Goal: Book appointment/travel/reservation

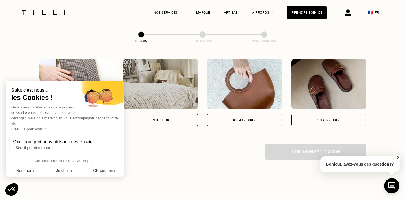
scroll to position [112, 0]
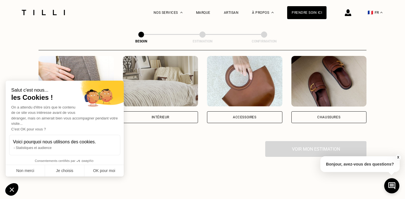
click at [165, 116] on div "Intérieur" at bounding box center [161, 117] width 18 height 3
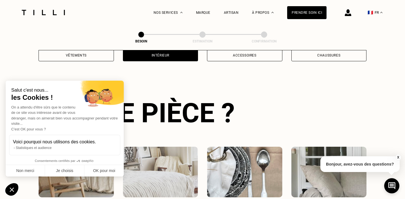
scroll to position [183, 0]
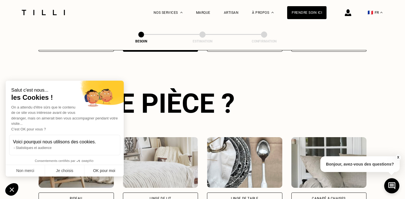
click at [103, 169] on button "OK pour moi" at bounding box center [103, 171] width 39 height 12
checkbox input "true"
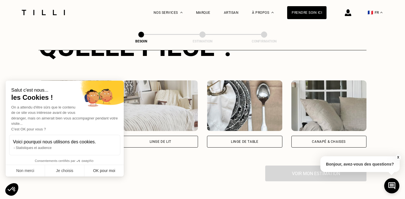
scroll to position [248, 0]
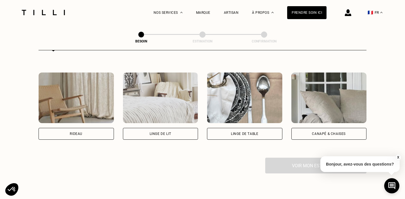
click at [93, 128] on div "Rideau" at bounding box center [76, 134] width 75 height 12
select select "FR"
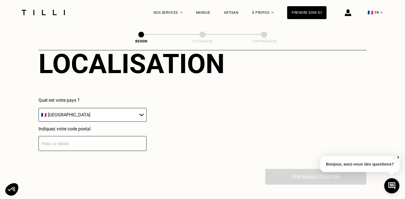
scroll to position [376, 0]
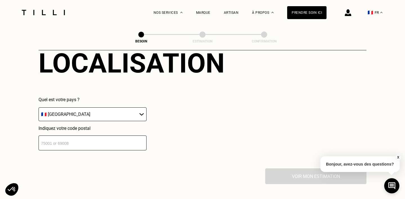
click at [108, 142] on input "number" at bounding box center [93, 143] width 108 height 15
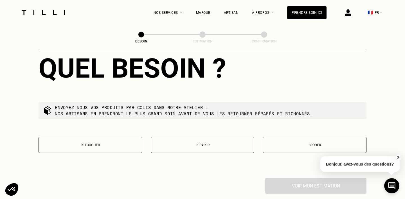
scroll to position [518, 0]
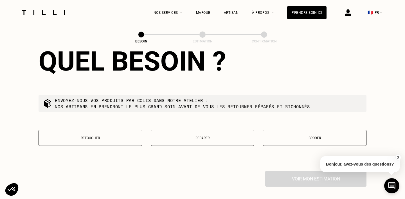
type input "21121"
click at [100, 136] on p "Retoucher" at bounding box center [91, 138] width 98 height 4
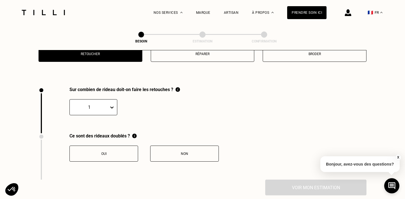
scroll to position [601, 0]
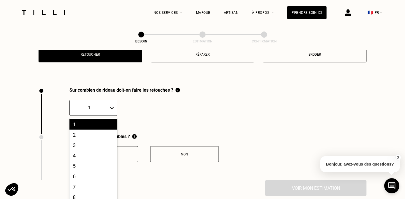
click at [106, 106] on div at bounding box center [90, 108] width 34 height 6
click at [101, 130] on div "2" at bounding box center [94, 135] width 48 height 10
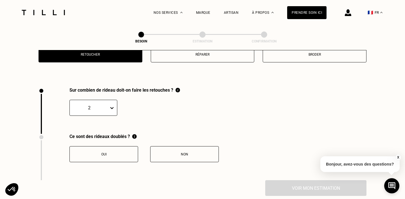
click at [101, 146] on button "Oui" at bounding box center [104, 154] width 69 height 16
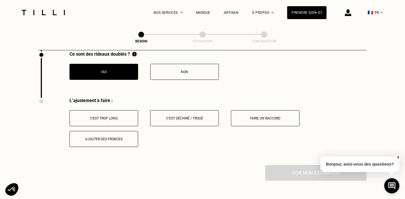
scroll to position [682, 0]
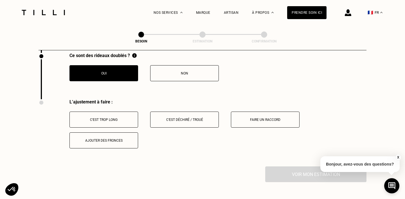
click at [117, 118] on div "C‘est trop long" at bounding box center [104, 120] width 63 height 4
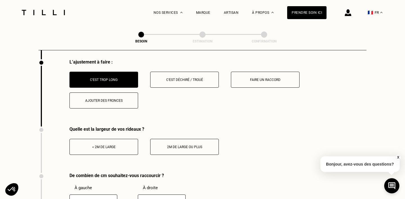
scroll to position [724, 0]
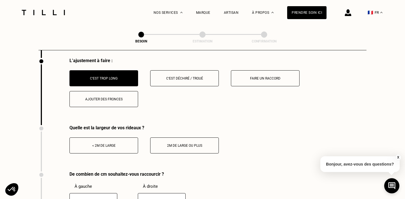
click at [129, 144] on div "< 2m de large" at bounding box center [104, 146] width 63 height 4
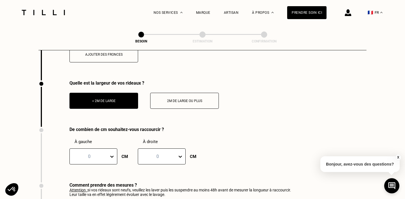
scroll to position [771, 0]
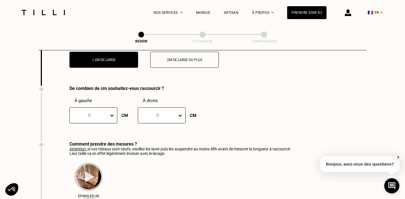
click at [111, 124] on div "0" at bounding box center [94, 116] width 48 height 16
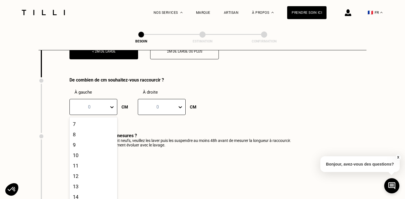
scroll to position [63, 0]
click at [95, 160] on div "10" at bounding box center [94, 165] width 48 height 10
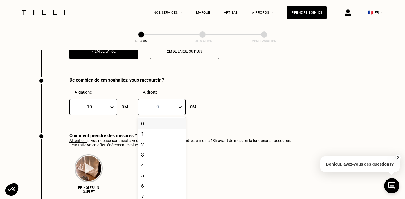
click at [169, 104] on div at bounding box center [158, 107] width 34 height 6
click at [160, 193] on div "10" at bounding box center [162, 198] width 48 height 10
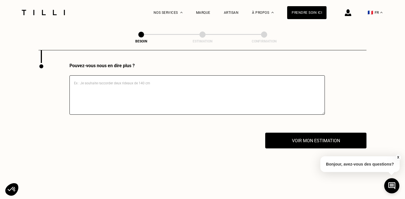
scroll to position [973, 0]
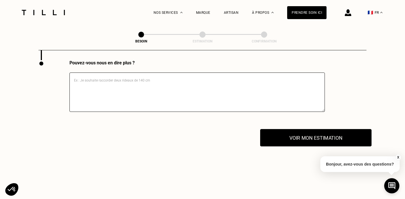
click at [296, 139] on button "Voir mon estimation" at bounding box center [315, 137] width 111 height 17
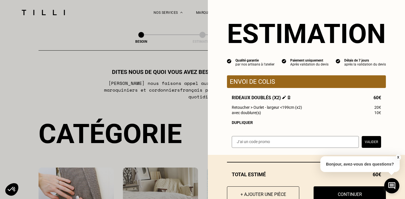
scroll to position [0, 0]
